Goal: Information Seeking & Learning: Learn about a topic

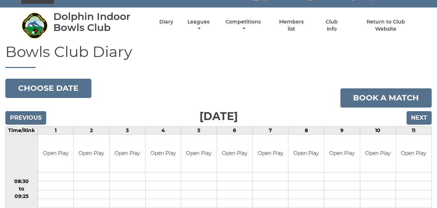
scroll to position [12, 0]
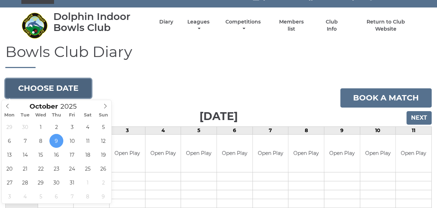
click at [38, 86] on button "Choose date" at bounding box center [48, 88] width 86 height 19
type input "[DATE]"
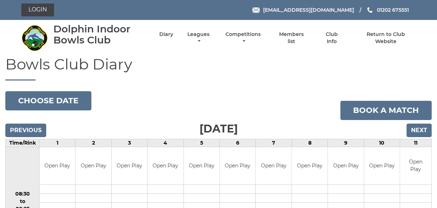
click at [182, 55] on nav "Dolphin Indoor Bowls Club Diary Leagues Club leagues - Winter 2025/2026 Club le…" at bounding box center [218, 38] width 437 height 36
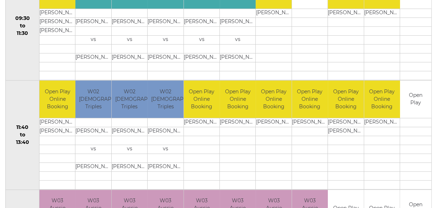
scroll to position [273, 0]
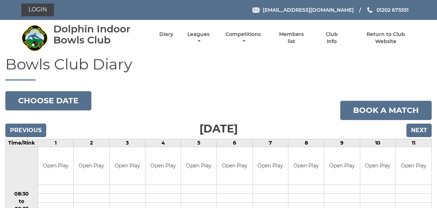
scroll to position [10, 0]
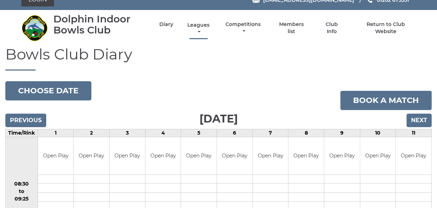
click at [199, 23] on link "Leagues" at bounding box center [199, 29] width 26 height 14
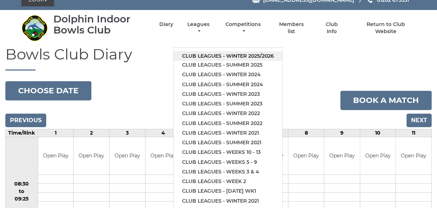
click at [208, 56] on link "Club leagues - Winter 2025/2026" at bounding box center [228, 56] width 109 height 10
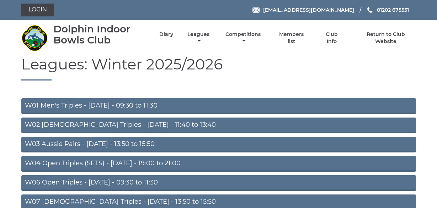
click at [106, 181] on link "W06 Open Triples - Tuesday - 09:30 to 11:30" at bounding box center [218, 183] width 395 height 16
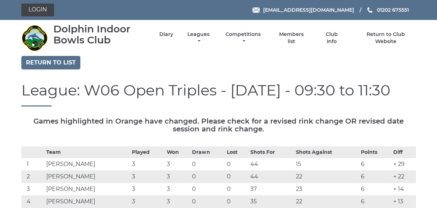
click at [16, 112] on div "League: W06 Open Triples - [DATE] - 09:30 to 11:30" at bounding box center [219, 99] width 406 height 35
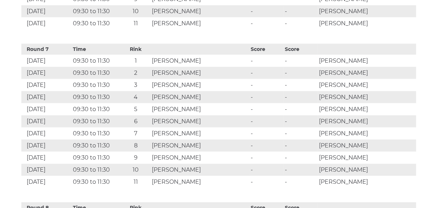
scroll to position [1424, 0]
